Goal: Information Seeking & Learning: Learn about a topic

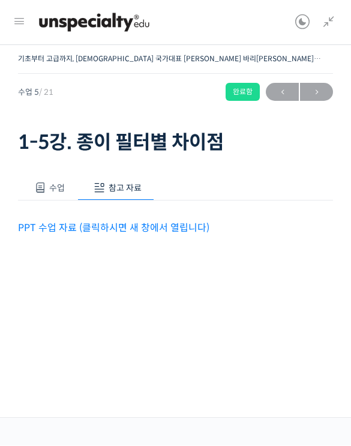
scroll to position [319, 0]
click at [29, 176] on button "수업" at bounding box center [47, 188] width 59 height 25
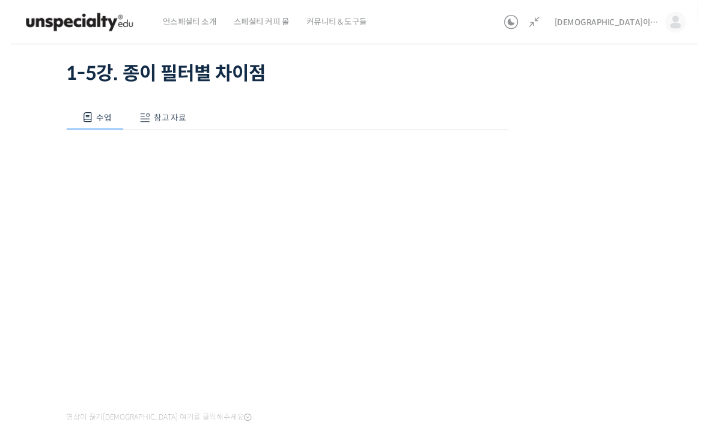
scroll to position [0, 0]
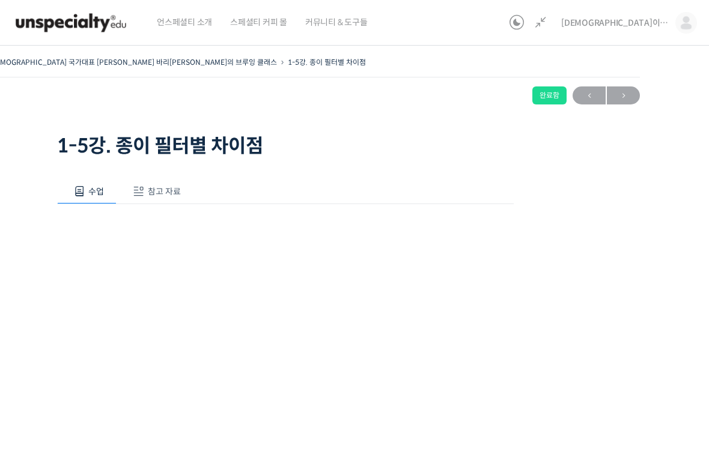
click at [351, 446] on html "언스페셜티 소개 스페셜티 커피 몰 커뮤니티 & 도구들 [DEMOGRAPHIC_DATA]이라부러 [DEMOGRAPHIC_DATA]이라부러 @93…" at bounding box center [354, 229] width 709 height 458
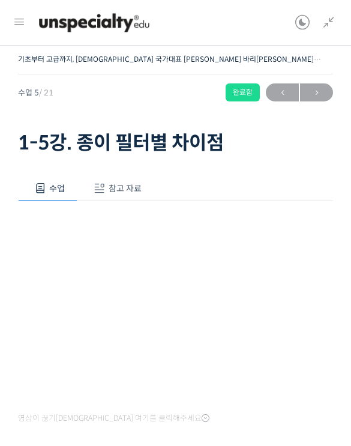
click at [142, 195] on button "참고 자료" at bounding box center [116, 188] width 77 height 25
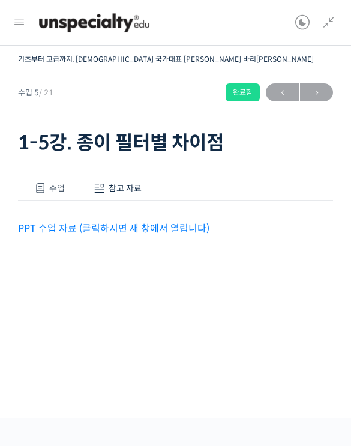
click at [62, 196] on button "수업" at bounding box center [47, 188] width 59 height 25
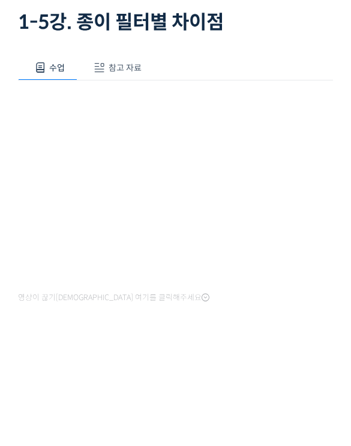
scroll to position [68, 0]
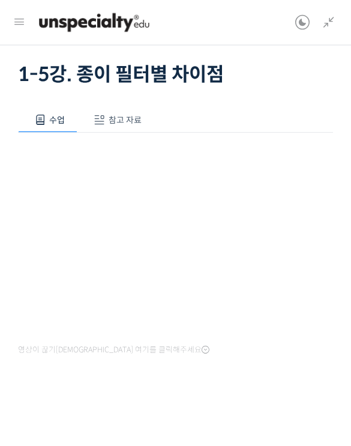
click at [202, 349] on icon at bounding box center [206, 351] width 8 height 10
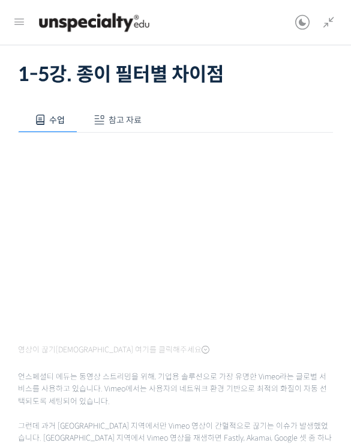
scroll to position [68, 0]
click at [202, 354] on icon at bounding box center [206, 350] width 8 height 10
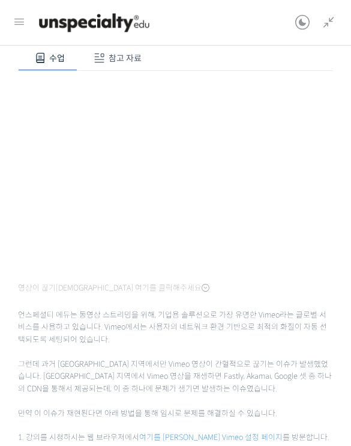
scroll to position [0, 0]
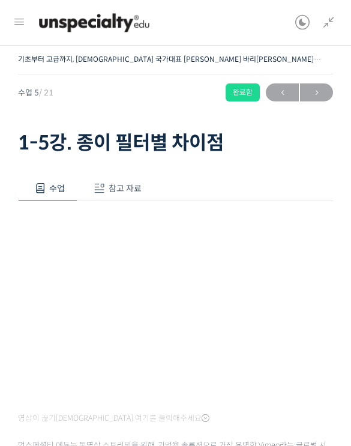
click at [125, 186] on span "참고 자료" at bounding box center [125, 188] width 33 height 11
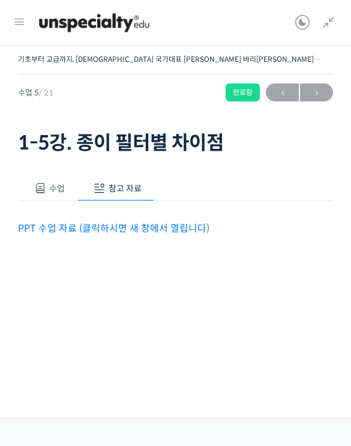
click at [168, 231] on link "PPT 수업 자료 (클릭하시면 새 창에서 열립니다)" at bounding box center [114, 228] width 192 height 13
click at [315, 94] on span "→" at bounding box center [316, 93] width 33 height 16
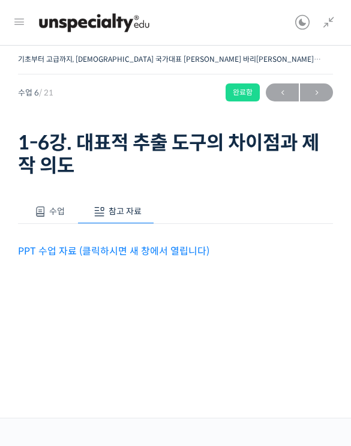
click at [146, 257] on link "PPT 수업 자료 (클릭하시면 새 창에서 열립니다)" at bounding box center [114, 251] width 192 height 13
click at [56, 207] on span "수업" at bounding box center [57, 211] width 16 height 11
